Goal: Task Accomplishment & Management: Manage account settings

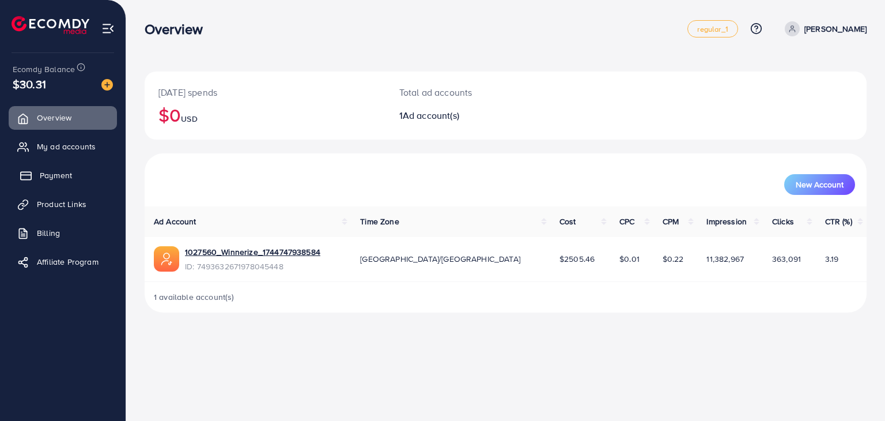
click at [73, 177] on link "Payment" at bounding box center [63, 175] width 108 height 23
